Goal: Information Seeking & Learning: Learn about a topic

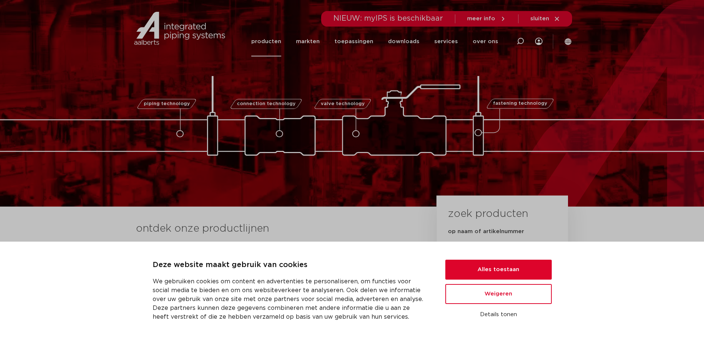
click at [274, 41] on link "producten" at bounding box center [266, 42] width 30 height 30
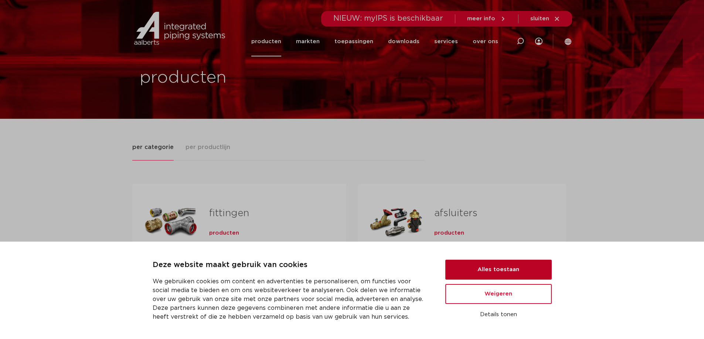
click at [504, 274] on button "Alles toestaan" at bounding box center [498, 270] width 106 height 20
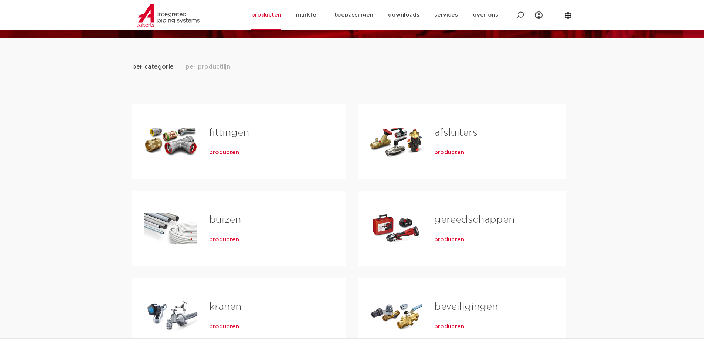
scroll to position [111, 0]
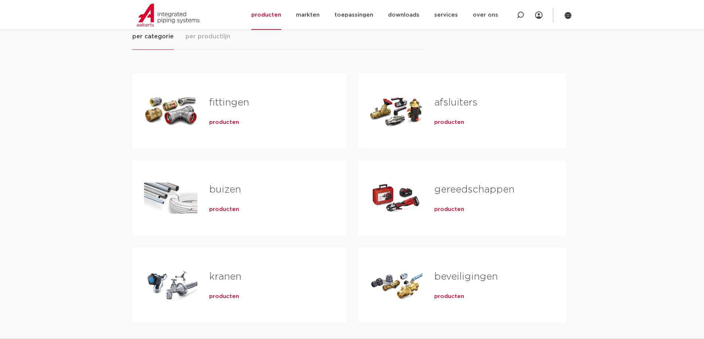
click at [225, 274] on link "kranen" at bounding box center [225, 277] width 32 height 10
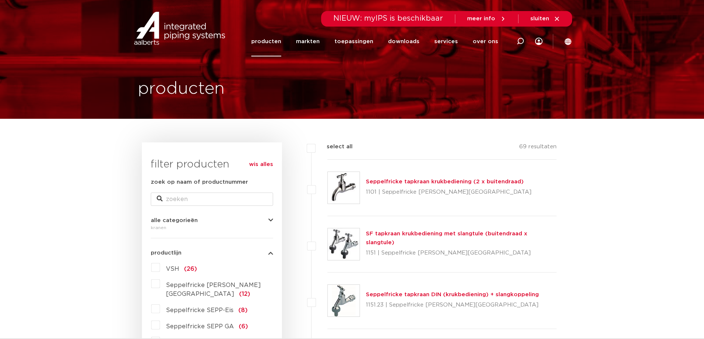
click at [275, 39] on link "producten" at bounding box center [266, 42] width 30 height 30
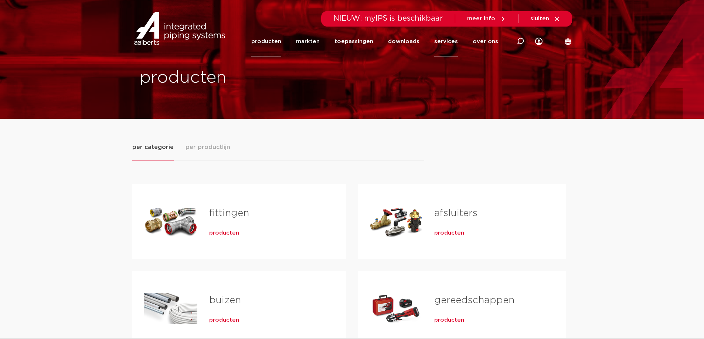
click at [452, 40] on link "services" at bounding box center [446, 42] width 24 height 30
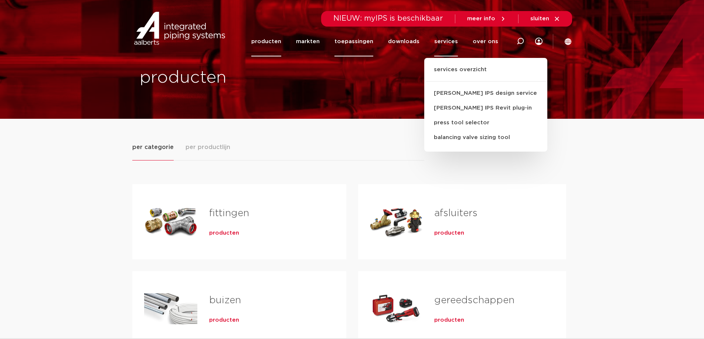
click at [356, 40] on link "toepassingen" at bounding box center [353, 42] width 39 height 30
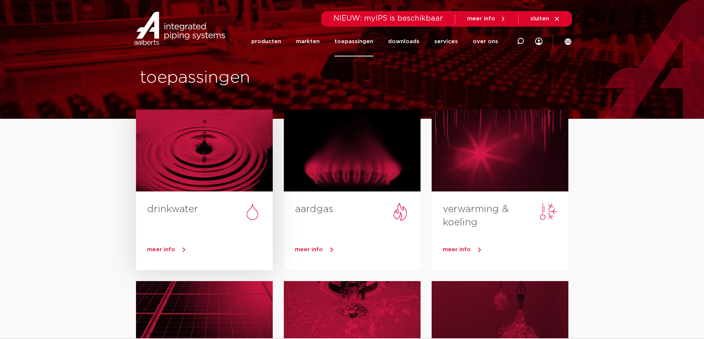
click at [218, 164] on div at bounding box center [204, 151] width 137 height 82
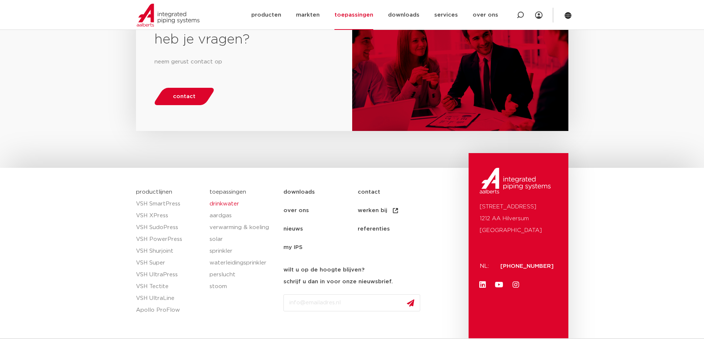
scroll to position [985, 0]
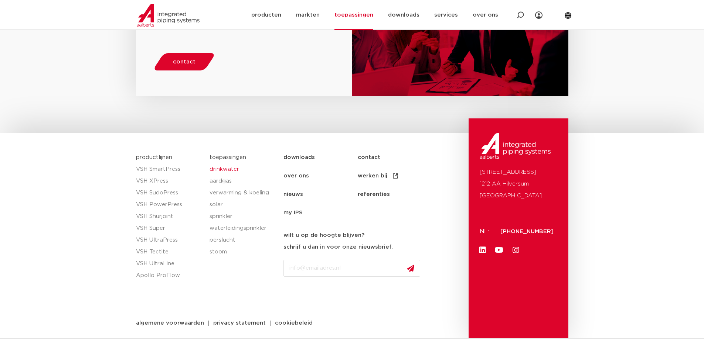
click at [228, 157] on link "toepassingen" at bounding box center [227, 158] width 37 height 6
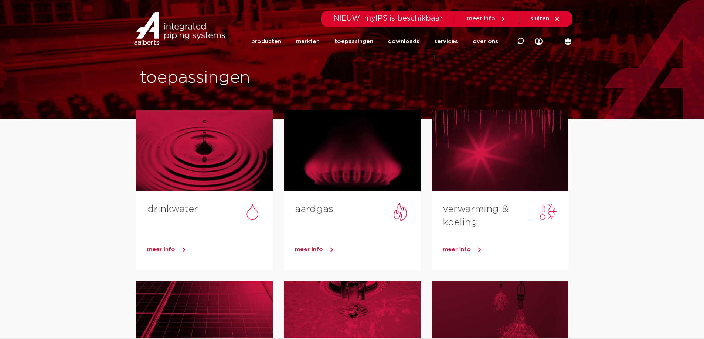
click at [453, 41] on link "services" at bounding box center [446, 42] width 24 height 30
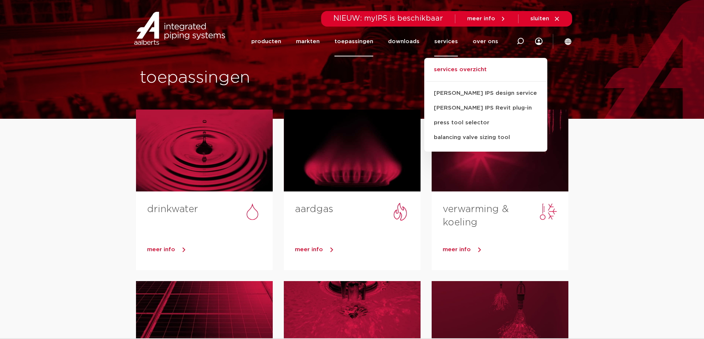
click at [460, 71] on link "services overzicht" at bounding box center [485, 73] width 123 height 16
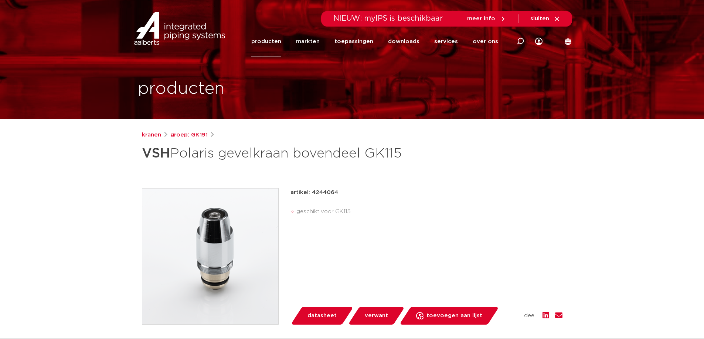
click at [153, 134] on link "kranen" at bounding box center [151, 135] width 19 height 9
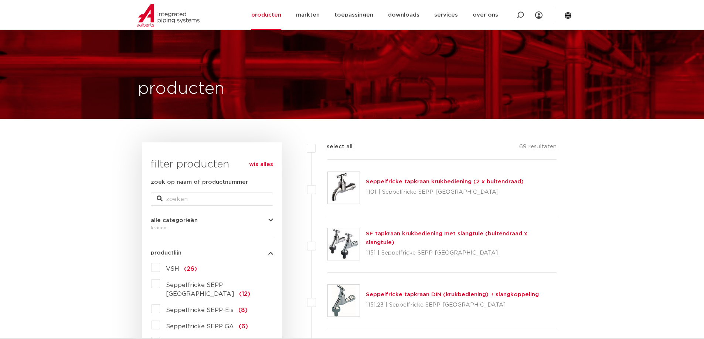
scroll to position [259, 0]
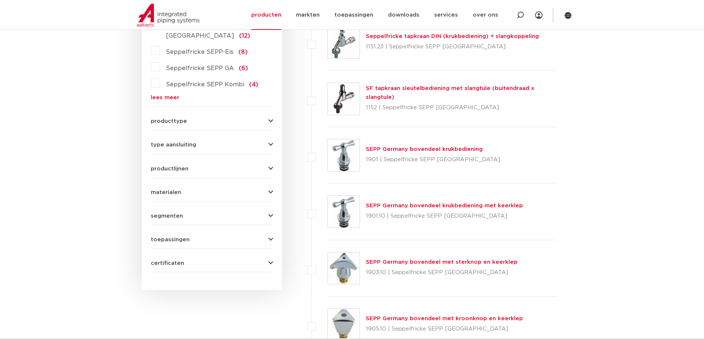
click at [157, 95] on link "lees meer" at bounding box center [212, 98] width 122 height 6
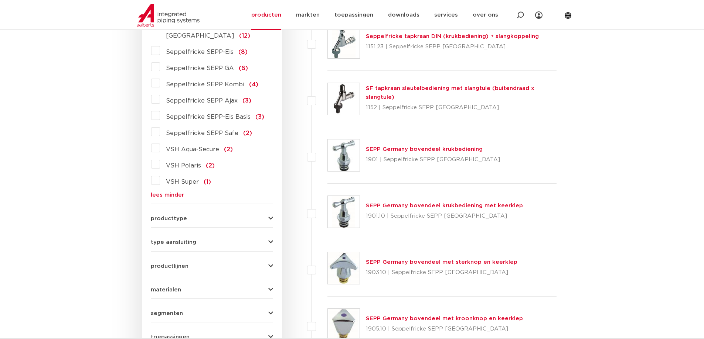
click at [160, 216] on span "producttype" at bounding box center [169, 219] width 36 height 6
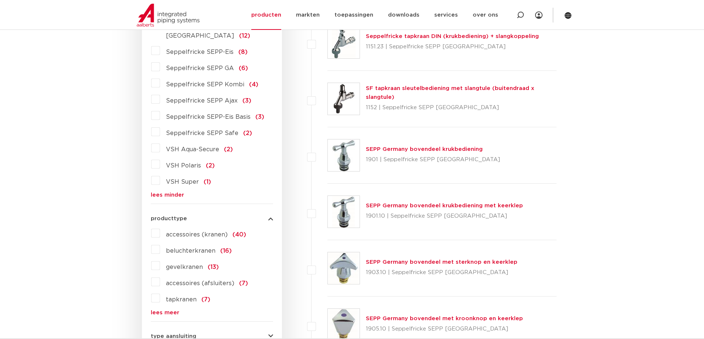
click at [165, 310] on link "lees meer" at bounding box center [212, 313] width 122 height 6
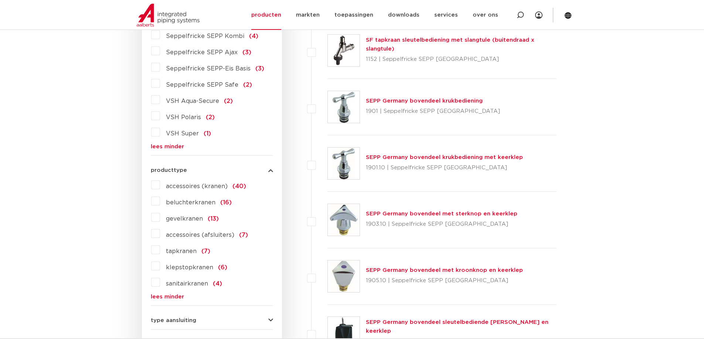
scroll to position [443, 0]
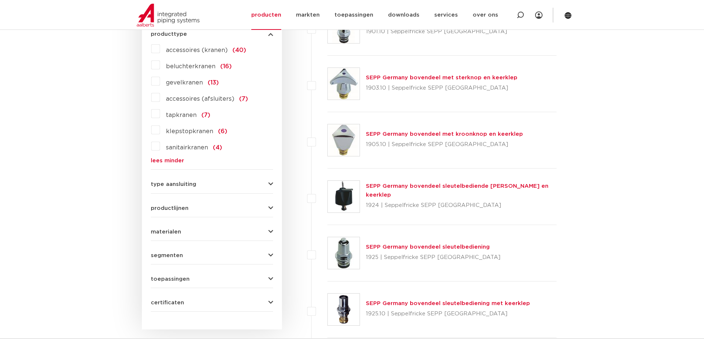
click at [175, 206] on span "productlijnen" at bounding box center [170, 209] width 38 height 6
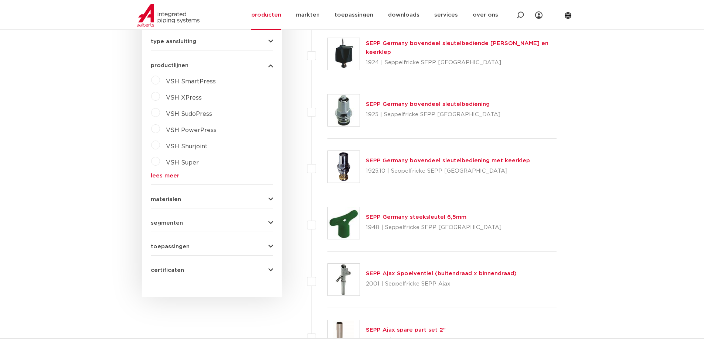
scroll to position [591, 0]
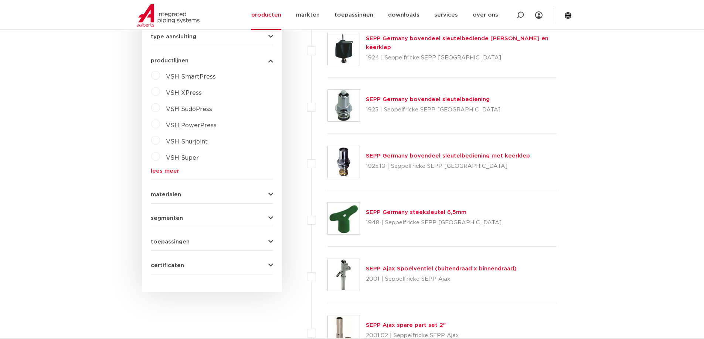
click at [168, 192] on span "materialen" at bounding box center [166, 195] width 30 height 6
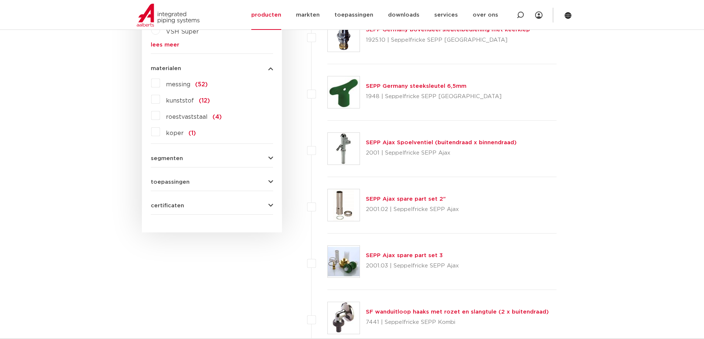
scroll to position [739, 0]
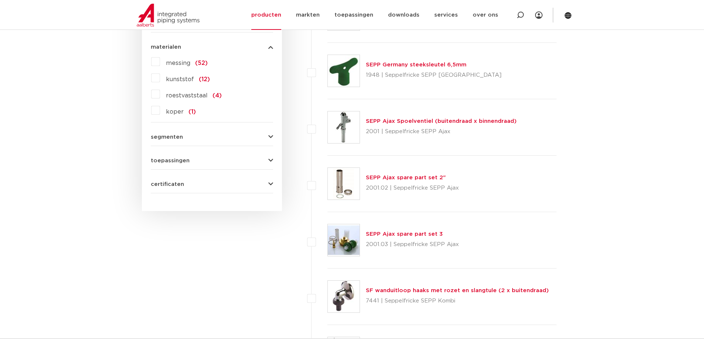
click at [177, 158] on span "toepassingen" at bounding box center [170, 161] width 39 height 6
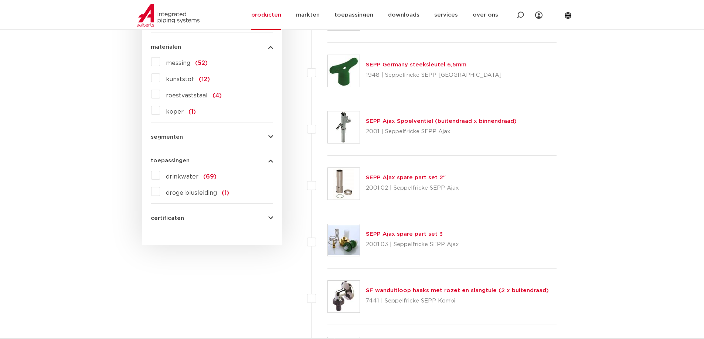
click at [181, 174] on span "drinkwater" at bounding box center [182, 177] width 32 height 6
click at [0, 0] on input "drinkwater (69)" at bounding box center [0, 0] width 0 height 0
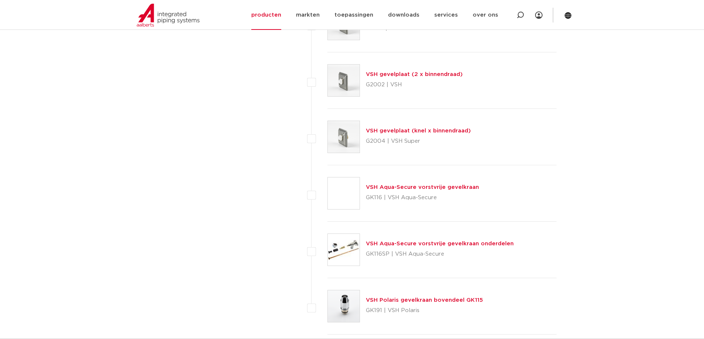
scroll to position [3324, 0]
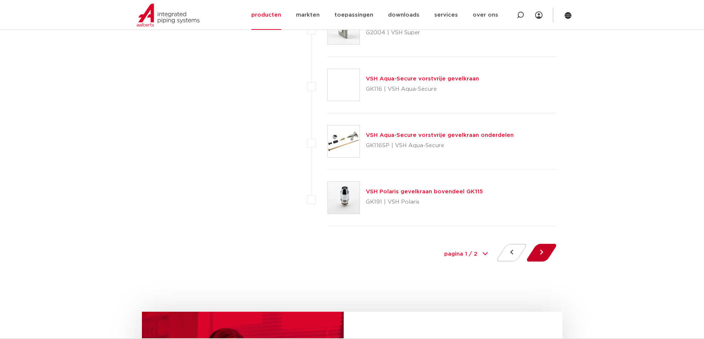
click at [543, 252] on button at bounding box center [541, 253] width 21 height 18
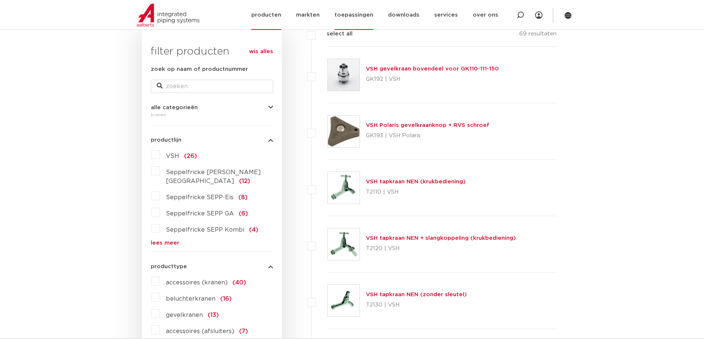
scroll to position [111, 0]
